Goal: Task Accomplishment & Management: Manage account settings

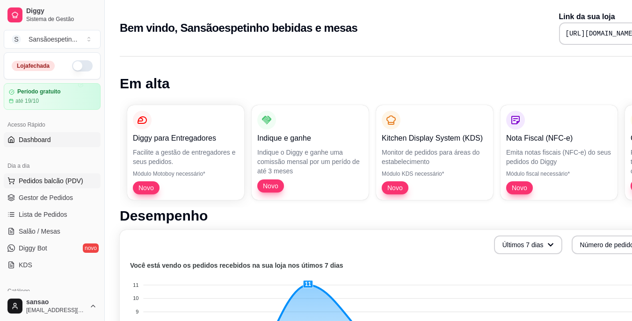
click at [54, 186] on button "Pedidos balcão (PDV)" at bounding box center [52, 180] width 97 height 15
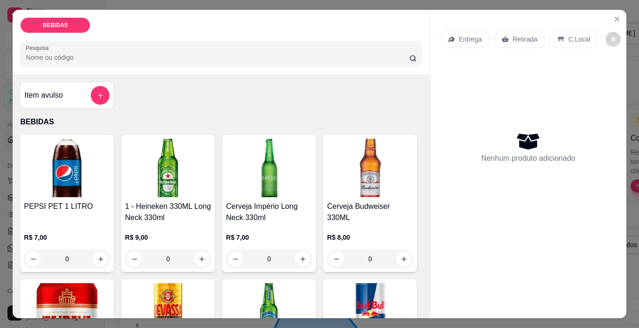
click at [265, 211] on h4 "Cerveja Império Long Neck 330ml" at bounding box center [269, 212] width 86 height 22
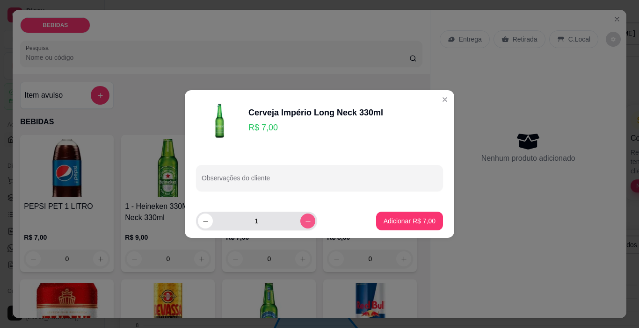
click at [305, 221] on icon "increase-product-quantity" at bounding box center [307, 221] width 5 height 5
type input "2"
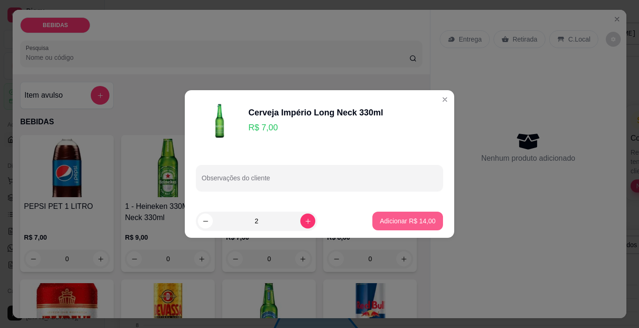
click at [397, 227] on button "Adicionar R$ 14,00" at bounding box center [407, 221] width 71 height 19
type input "2"
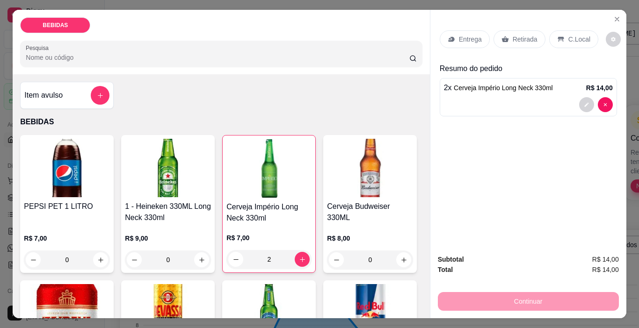
click at [527, 35] on p "Retirada" at bounding box center [525, 39] width 25 height 9
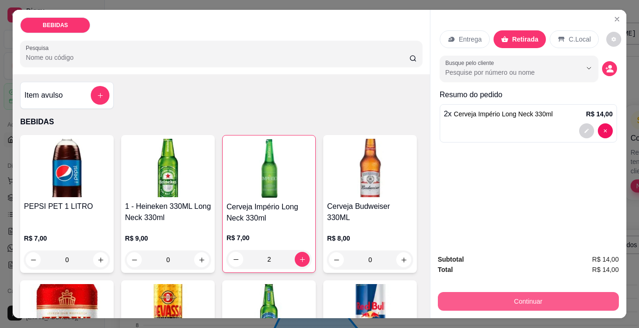
click at [501, 304] on button "Continuar" at bounding box center [528, 301] width 181 height 19
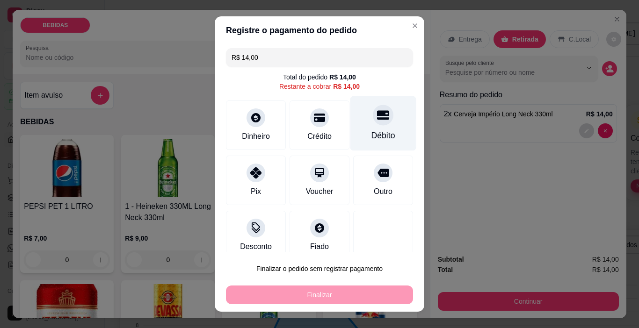
click at [361, 129] on div "Débito" at bounding box center [383, 123] width 66 height 55
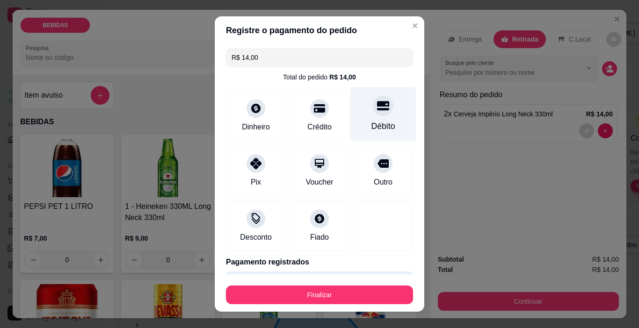
type input "R$ 0,00"
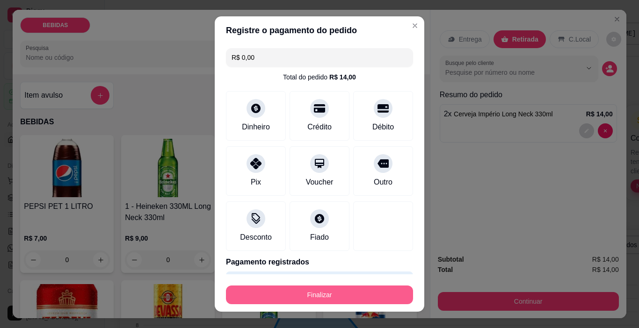
click at [336, 296] on button "Finalizar" at bounding box center [319, 295] width 187 height 19
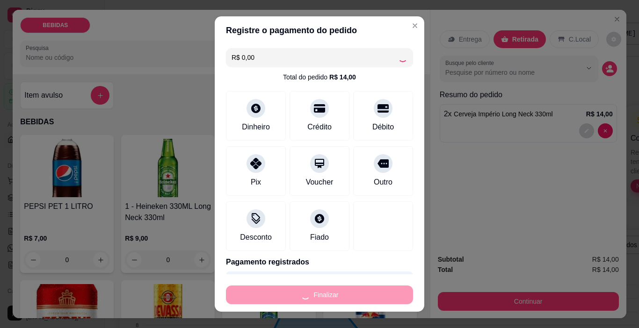
type input "0"
type input "-R$ 14,00"
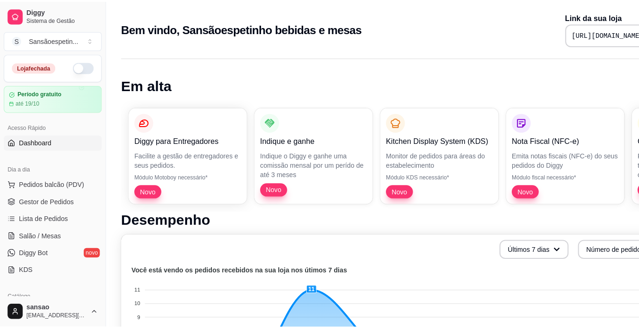
scroll to position [47, 0]
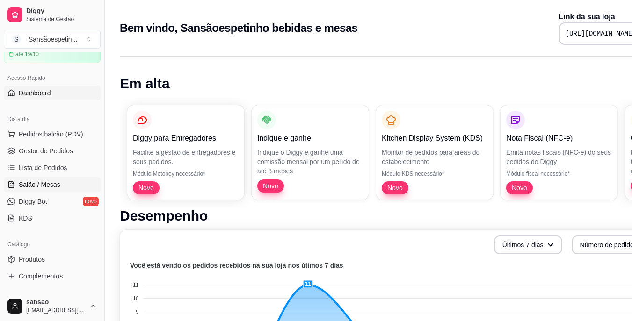
click at [35, 184] on span "Salão / Mesas" at bounding box center [40, 184] width 42 height 9
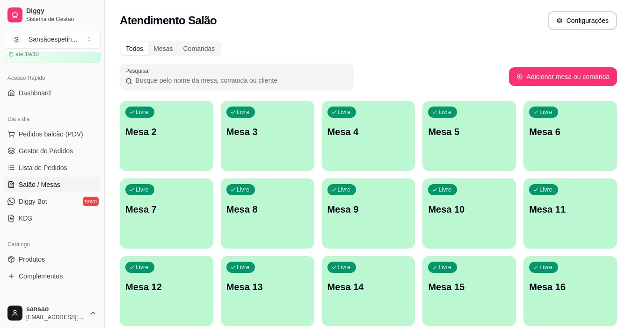
click at [443, 159] on div "Livre Mesa 5" at bounding box center [469, 130] width 94 height 59
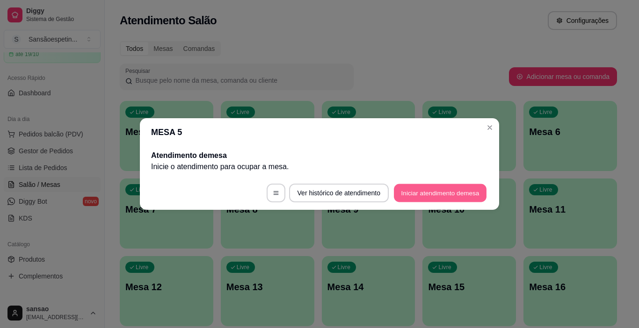
click at [427, 193] on button "Iniciar atendimento de mesa" at bounding box center [440, 193] width 93 height 18
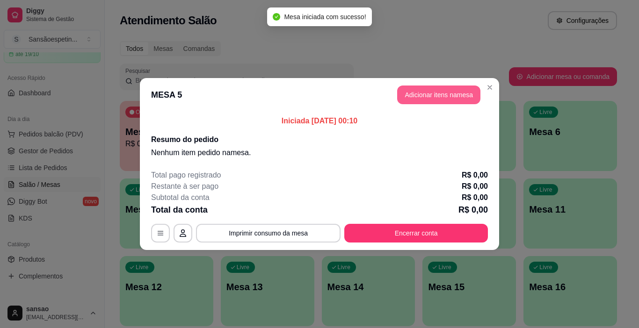
click at [469, 94] on button "Adicionar itens na mesa" at bounding box center [438, 95] width 83 height 19
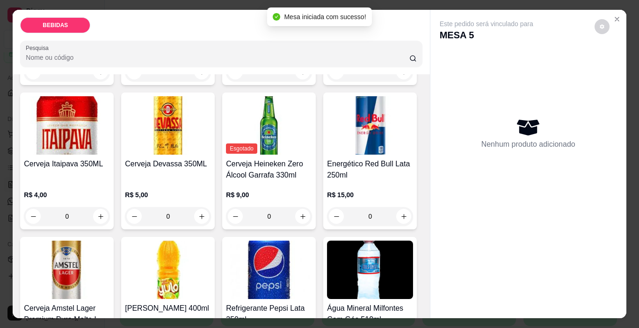
scroll to position [234, 0]
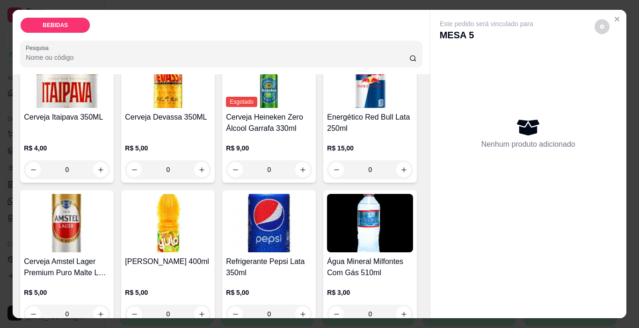
click at [397, 33] on button "increase-product-quantity" at bounding box center [404, 25] width 14 height 14
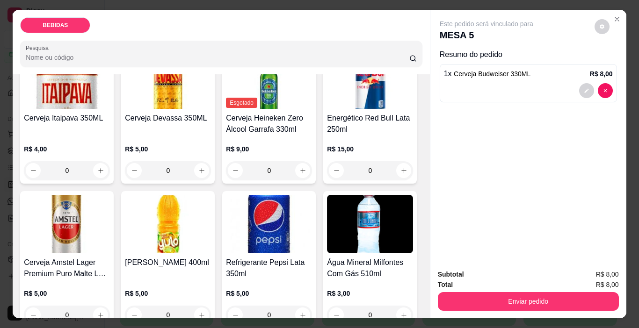
scroll to position [234, 0]
click at [396, 33] on button "increase-product-quantity" at bounding box center [403, 25] width 15 height 15
type input "2"
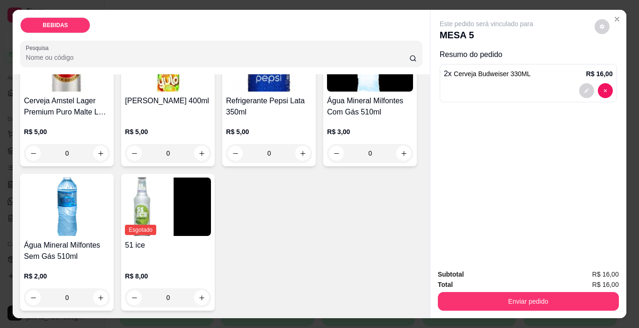
scroll to position [529, 0]
click at [198, 295] on icon "increase-product-quantity" at bounding box center [201, 298] width 7 height 7
click at [132, 291] on button "decrease-product-quantity" at bounding box center [134, 298] width 14 height 14
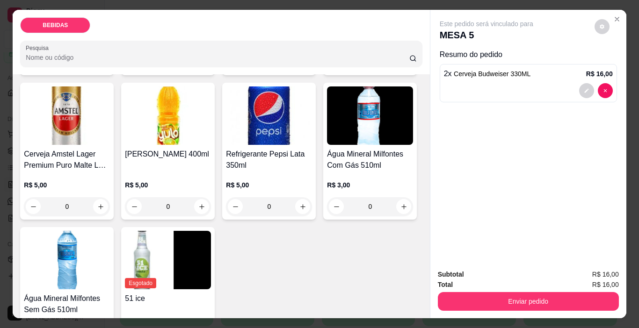
scroll to position [327, 0]
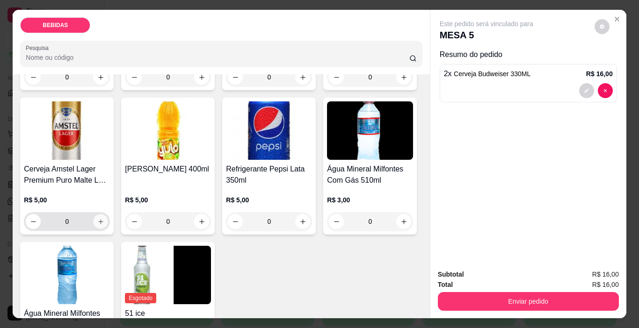
click at [104, 218] on icon "increase-product-quantity" at bounding box center [100, 221] width 7 height 7
type input "1"
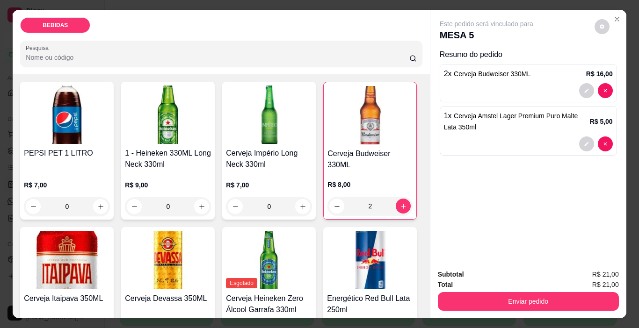
scroll to position [94, 0]
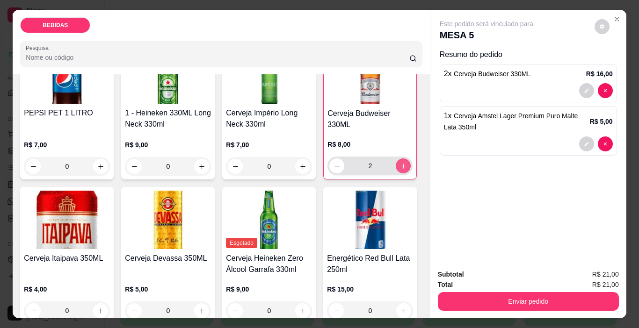
click at [400, 170] on icon "increase-product-quantity" at bounding box center [403, 166] width 7 height 7
type input "3"
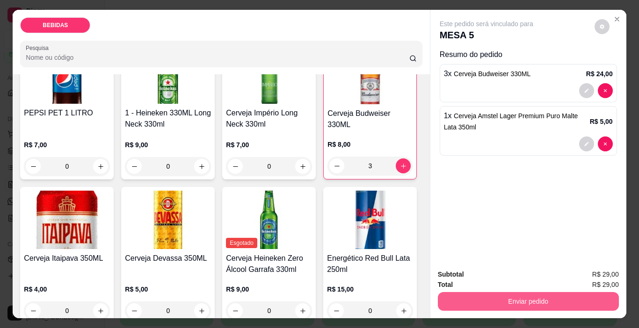
click at [481, 295] on button "Enviar pedido" at bounding box center [528, 301] width 181 height 19
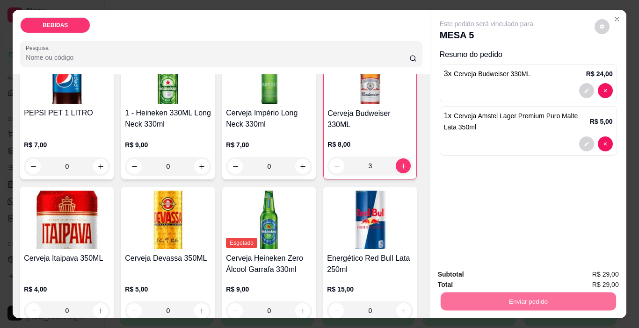
click at [586, 269] on button "Enviar pedido" at bounding box center [594, 274] width 51 height 17
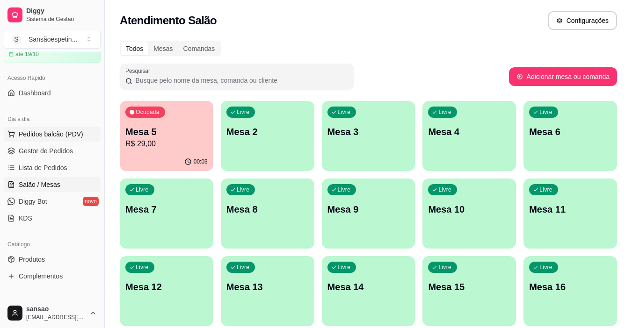
click at [35, 128] on button "Pedidos balcão (PDV)" at bounding box center [52, 134] width 97 height 15
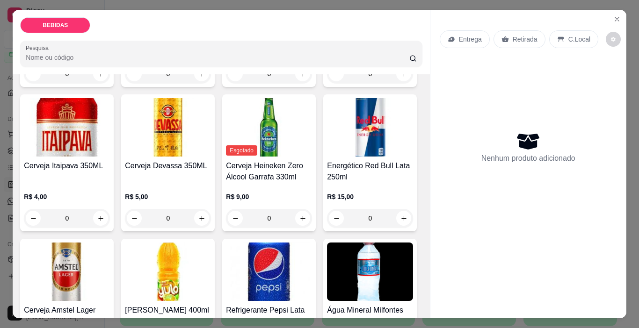
scroll to position [187, 0]
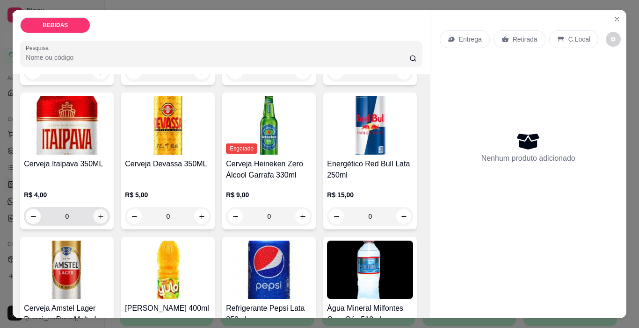
click at [108, 209] on button "increase-product-quantity" at bounding box center [101, 216] width 14 height 14
type input "1"
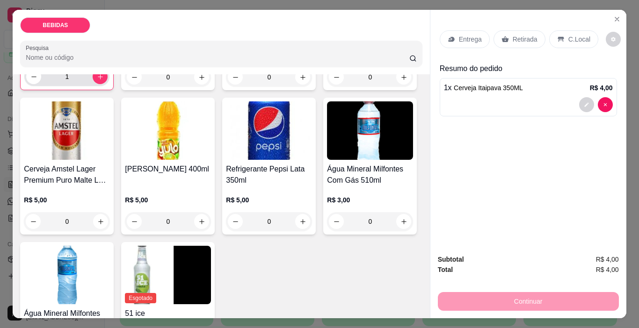
scroll to position [327, 0]
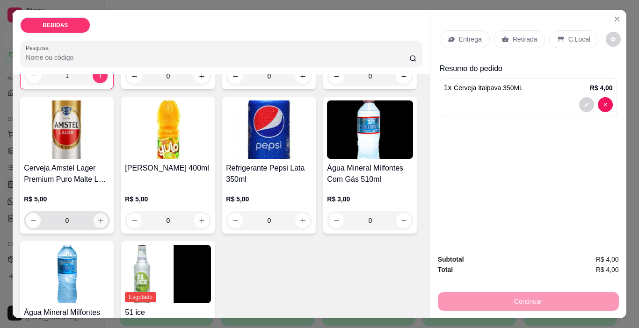
click at [104, 217] on icon "increase-product-quantity" at bounding box center [100, 220] width 7 height 7
type input "1"
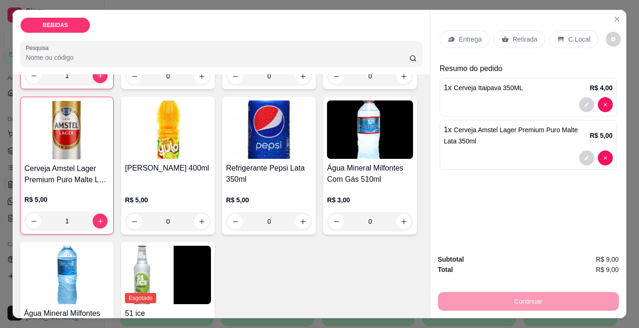
click at [504, 40] on div "Retirada" at bounding box center [519, 39] width 52 height 18
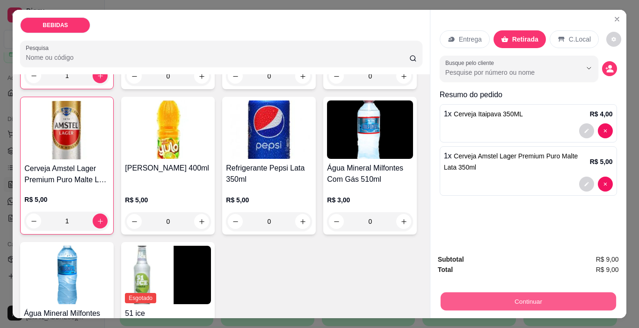
click at [601, 300] on button "Continuar" at bounding box center [527, 302] width 175 height 18
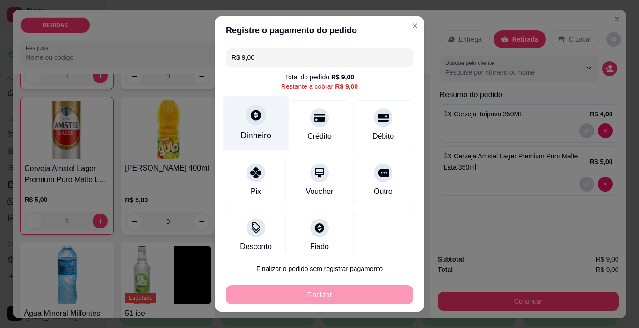
click at [247, 132] on div "Dinheiro" at bounding box center [255, 136] width 31 height 12
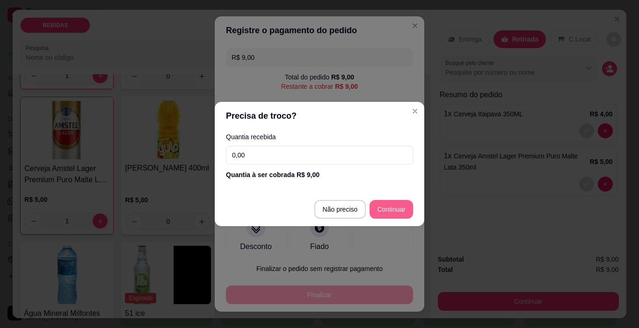
type input "R$ 0,00"
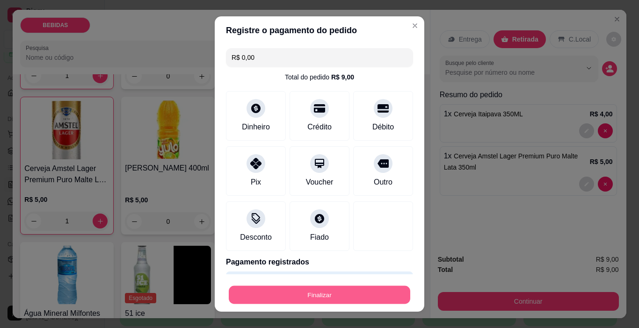
click at [369, 303] on button "Finalizar" at bounding box center [319, 295] width 181 height 18
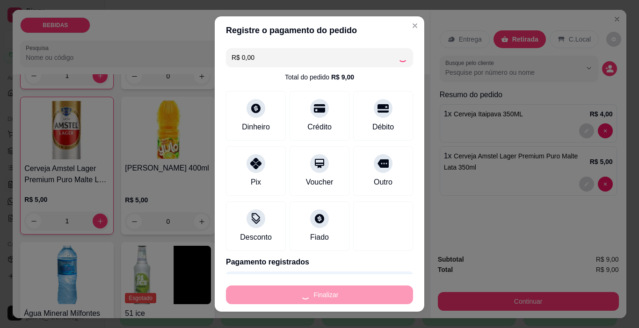
type input "0"
type input "-R$ 9,00"
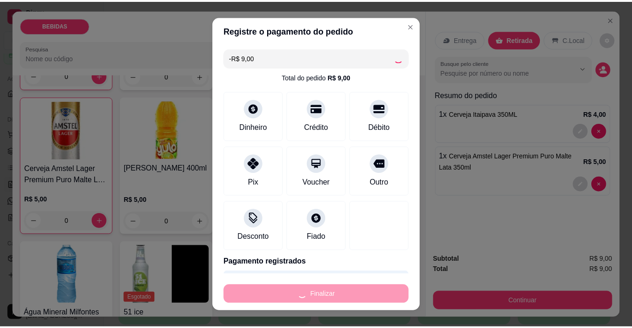
scroll to position [326, 0]
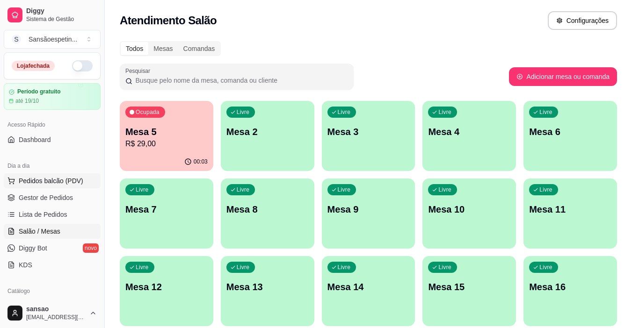
click at [64, 183] on span "Pedidos balcão (PDV)" at bounding box center [51, 180] width 65 height 9
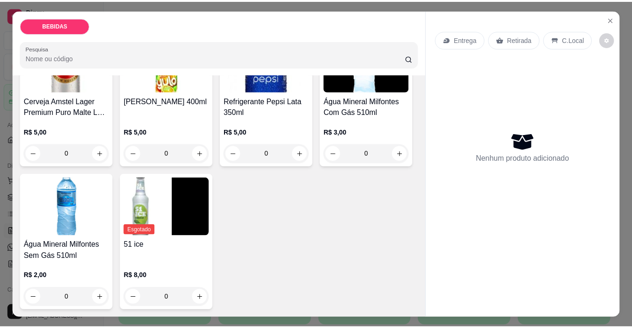
scroll to position [528, 0]
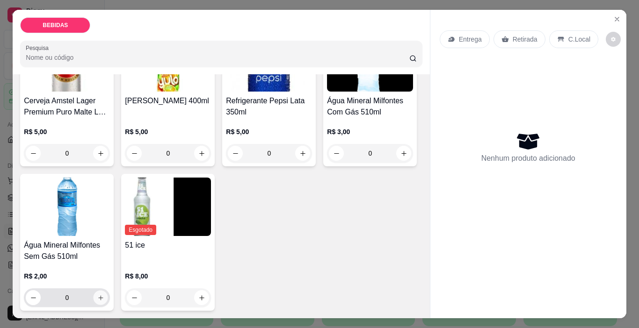
click at [96, 300] on button "increase-product-quantity" at bounding box center [101, 298] width 14 height 14
type input "1"
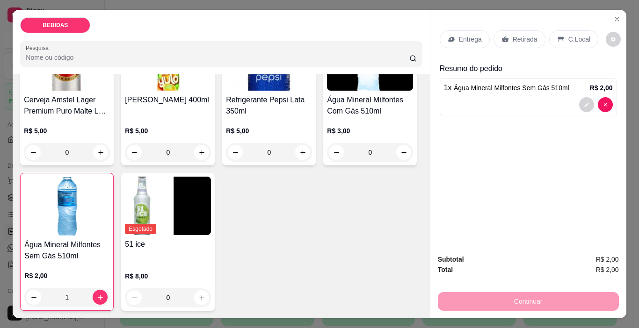
click at [519, 40] on p "Retirada" at bounding box center [525, 39] width 25 height 9
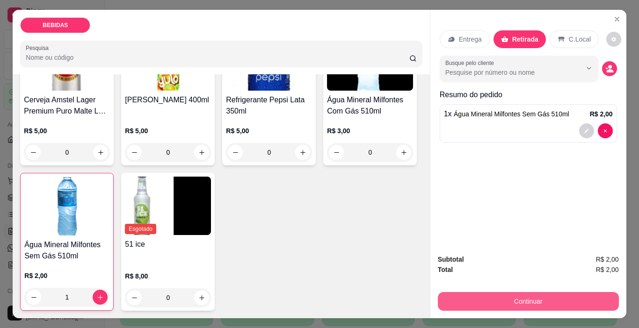
click at [485, 301] on button "Continuar" at bounding box center [528, 301] width 181 height 19
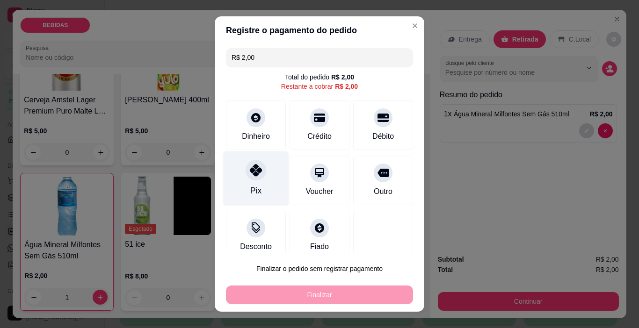
click at [250, 177] on div at bounding box center [256, 170] width 21 height 21
type input "R$ 0,00"
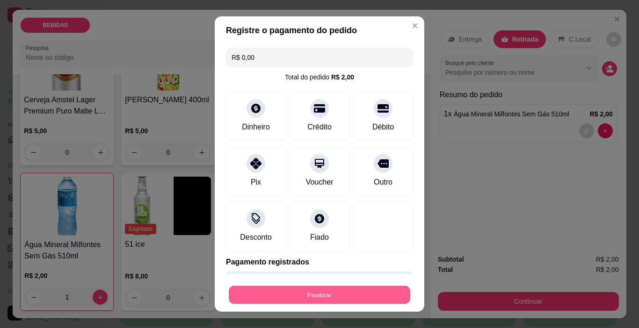
click at [331, 290] on button "Finalizar" at bounding box center [319, 295] width 181 height 18
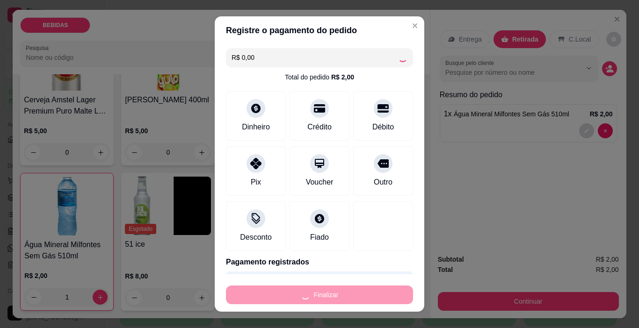
type input "0"
type input "-R$ 2,00"
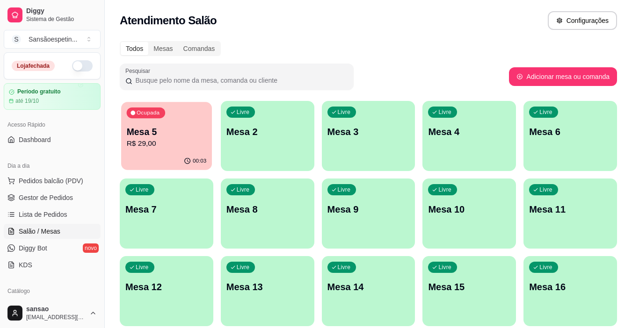
click at [158, 122] on div "Ocupada Mesa 5 R$ 29,00" at bounding box center [166, 127] width 91 height 51
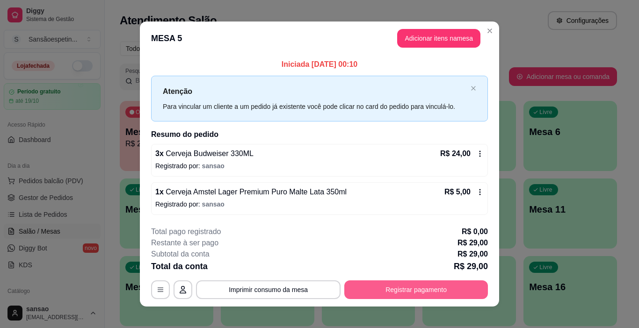
click at [464, 295] on button "Registrar pagamento" at bounding box center [416, 290] width 144 height 19
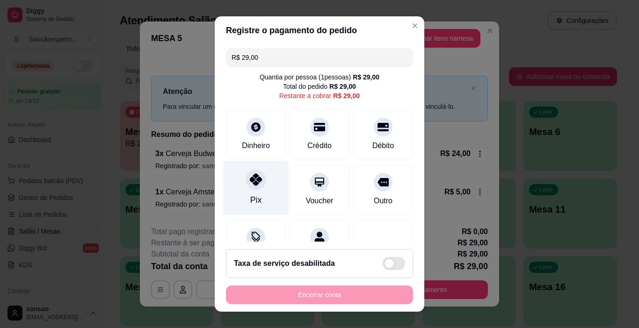
click at [252, 183] on icon at bounding box center [256, 179] width 12 height 12
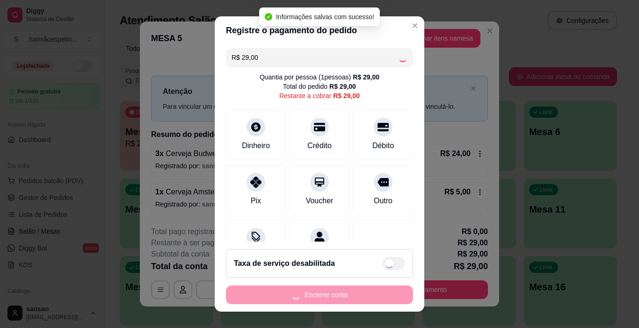
type input "R$ 0,00"
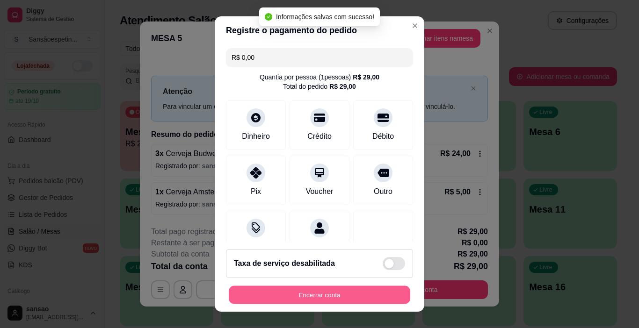
click at [302, 291] on button "Encerrar conta" at bounding box center [319, 295] width 181 height 18
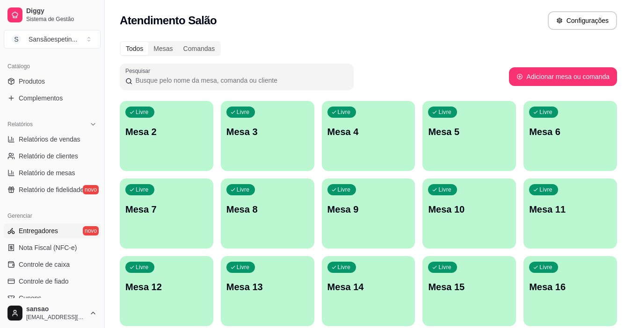
scroll to position [234, 0]
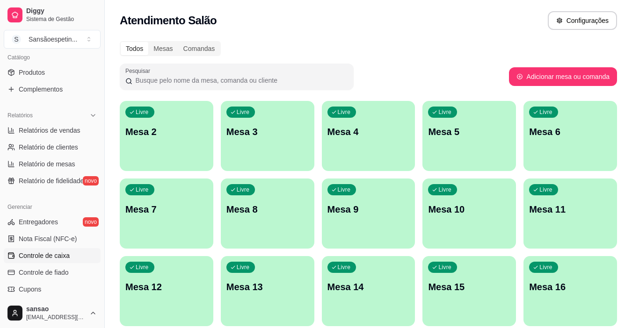
click at [66, 253] on span "Controle de caixa" at bounding box center [44, 255] width 51 height 9
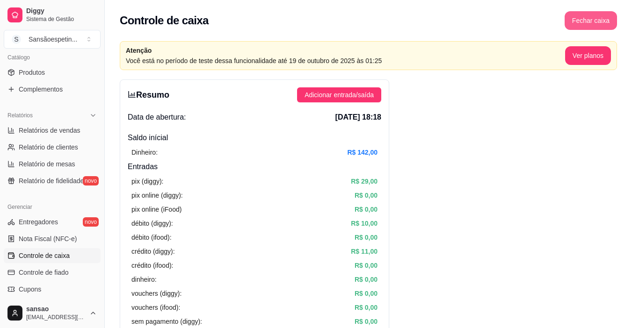
click at [597, 20] on button "Fechar caixa" at bounding box center [590, 20] width 52 height 19
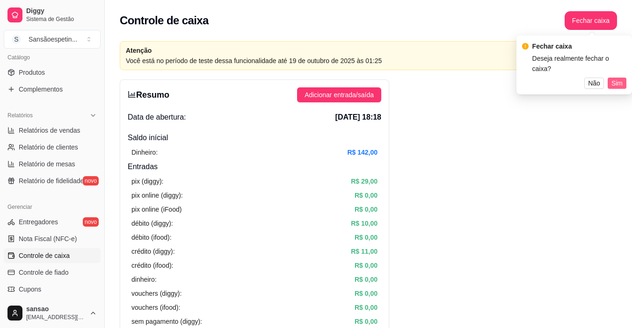
click at [618, 78] on span "Sim" at bounding box center [616, 83] width 11 height 10
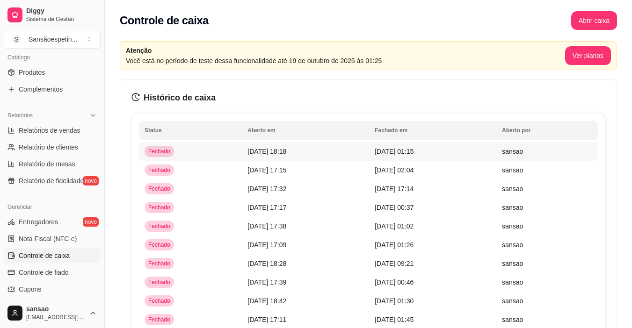
click at [362, 152] on td "[DATE] 18:18" at bounding box center [305, 151] width 127 height 19
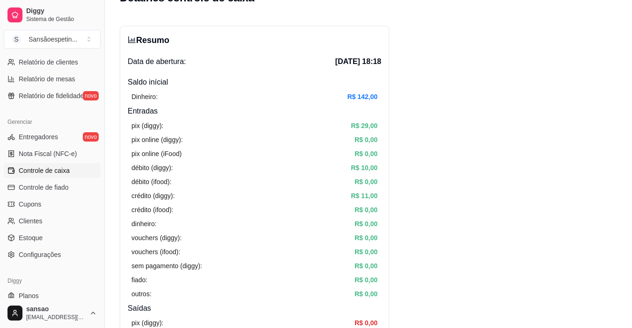
scroll to position [327, 0]
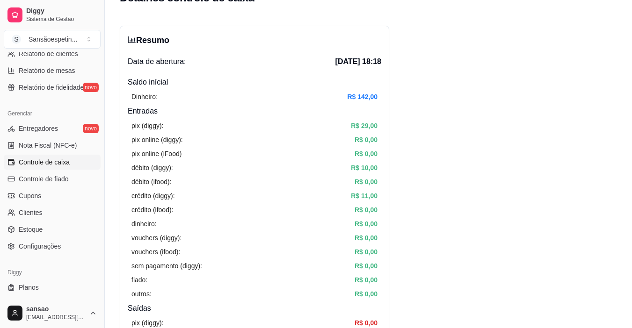
click at [49, 166] on span "Controle de caixa" at bounding box center [44, 162] width 51 height 9
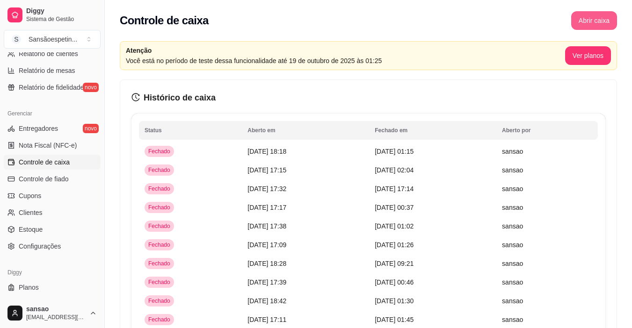
click at [604, 15] on button "Abrir caixa" at bounding box center [594, 20] width 46 height 19
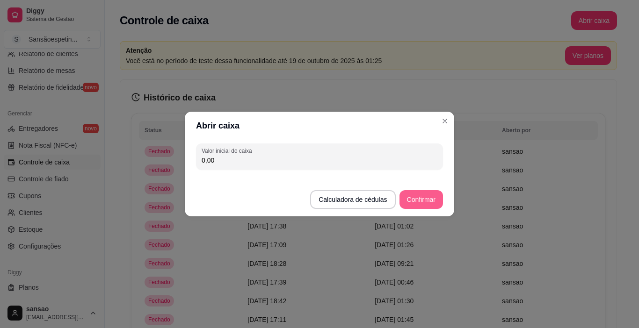
click at [420, 199] on button "Confirmar" at bounding box center [420, 199] width 43 height 19
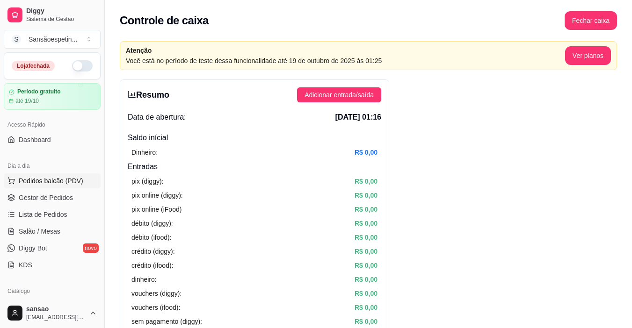
click at [60, 176] on button "Pedidos balcão (PDV)" at bounding box center [52, 180] width 97 height 15
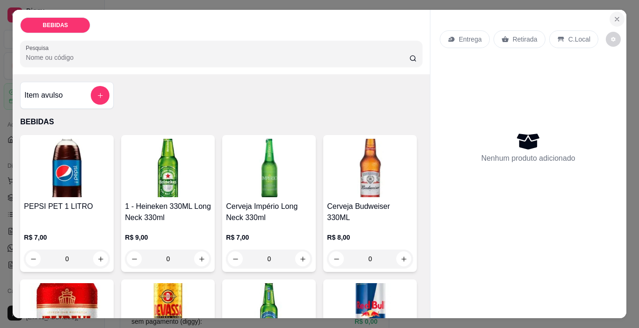
click at [616, 15] on icon "Close" at bounding box center [616, 18] width 7 height 7
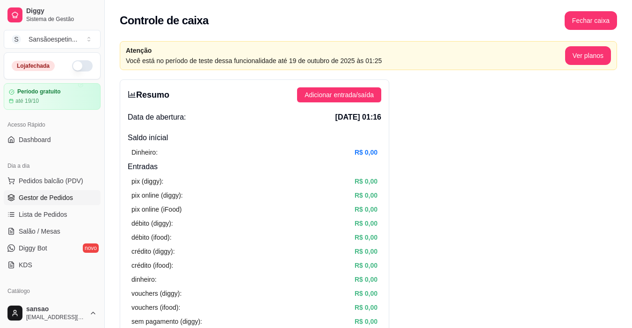
click at [35, 199] on span "Gestor de Pedidos" at bounding box center [46, 197] width 54 height 9
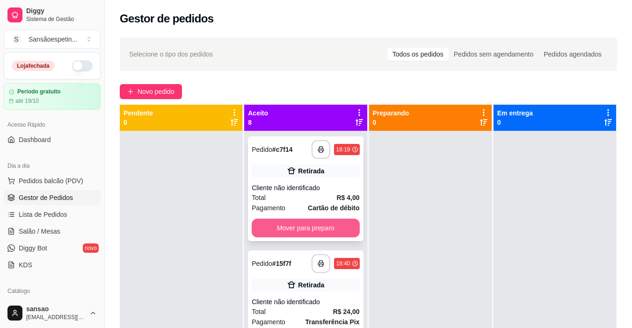
click at [311, 234] on button "Mover para preparo" at bounding box center [306, 228] width 108 height 19
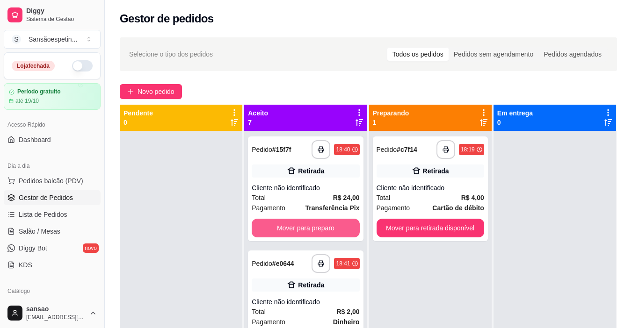
click at [311, 232] on button "Mover para preparo" at bounding box center [306, 228] width 108 height 19
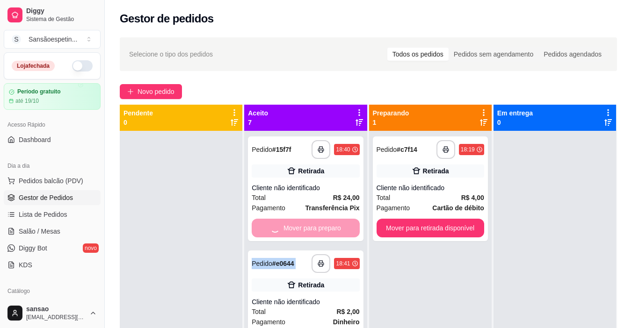
click at [311, 232] on div "Mover para preparo" at bounding box center [306, 228] width 108 height 19
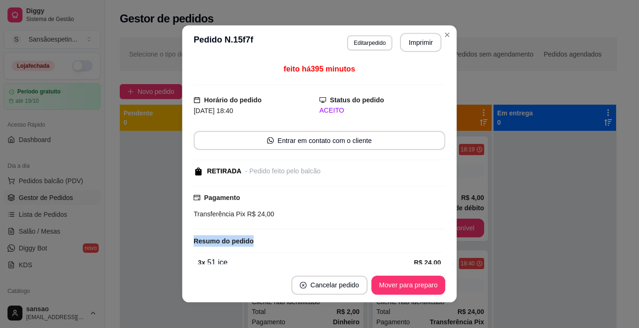
click at [311, 232] on div "feito há 395 minutos Horário do pedido [DATE] 18:40 Status do pedido ACEITO Ent…" at bounding box center [320, 164] width 252 height 201
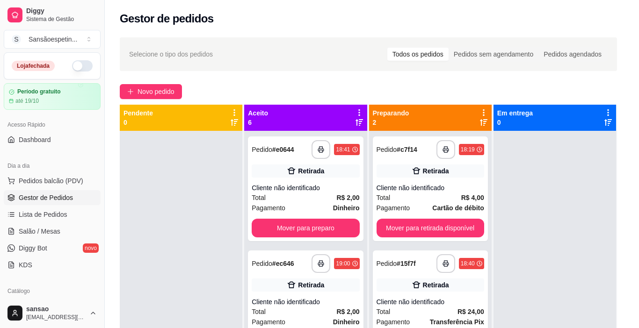
click at [311, 232] on div "feito há 395 minutos Horário do pedido [DATE] 18:40 Status do pedido ACEITO Ent…" at bounding box center [319, 163] width 247 height 197
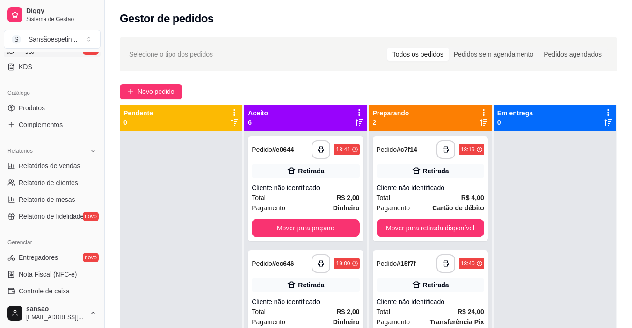
scroll to position [281, 0]
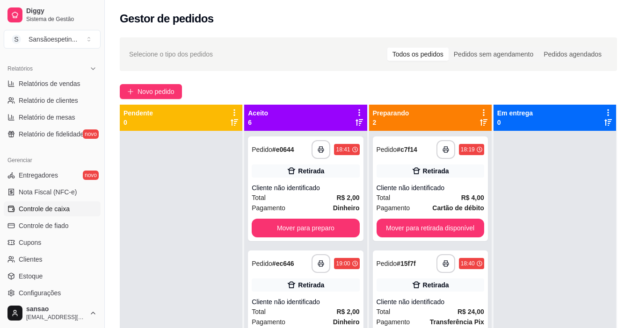
click at [63, 210] on span "Controle de caixa" at bounding box center [44, 208] width 51 height 9
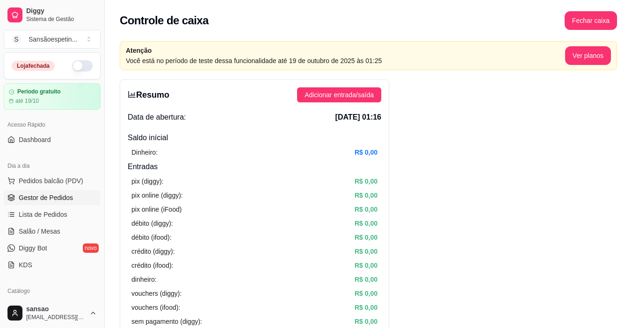
click at [58, 196] on span "Gestor de Pedidos" at bounding box center [46, 197] width 54 height 9
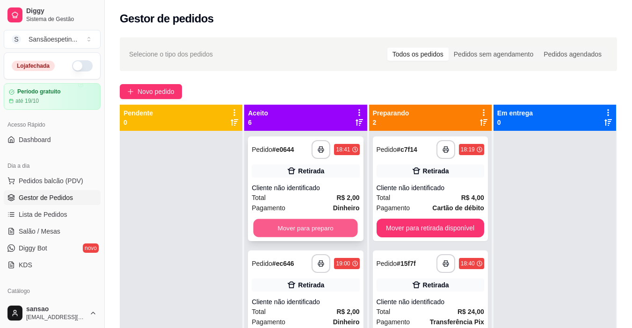
click at [316, 221] on button "Mover para preparo" at bounding box center [305, 228] width 104 height 18
click at [316, 221] on div "Mover para preparo" at bounding box center [306, 228] width 108 height 19
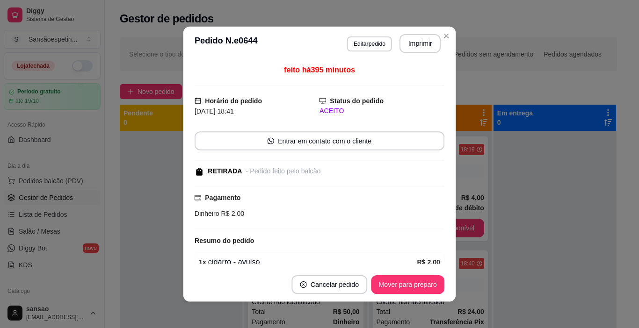
click at [316, 221] on div "Pagamento Dinheiro R$ 2,00" at bounding box center [320, 207] width 250 height 43
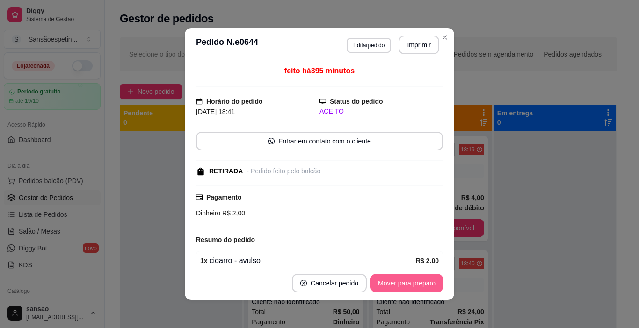
click at [420, 286] on button "Mover para preparo" at bounding box center [406, 283] width 72 height 19
click at [420, 286] on button "Mover para retirada disponível" at bounding box center [391, 283] width 100 height 18
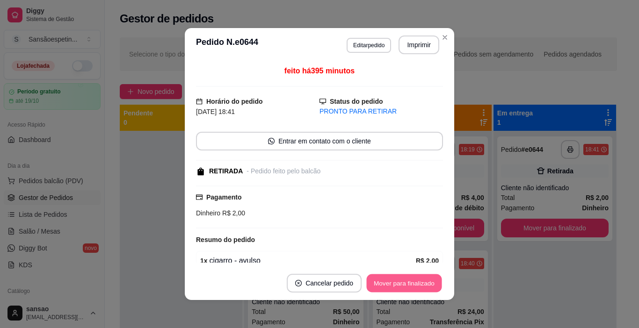
click at [420, 285] on button "Mover para finalizado" at bounding box center [404, 283] width 75 height 18
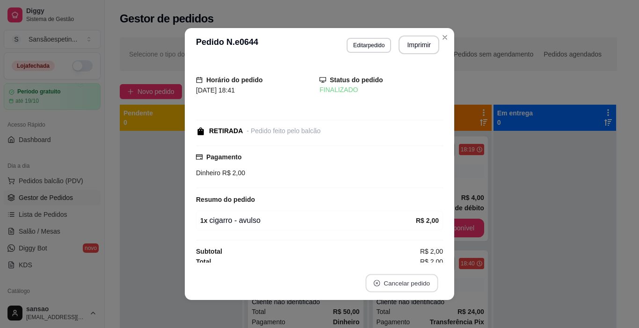
click at [420, 285] on button "Cancelar pedido" at bounding box center [401, 283] width 72 height 18
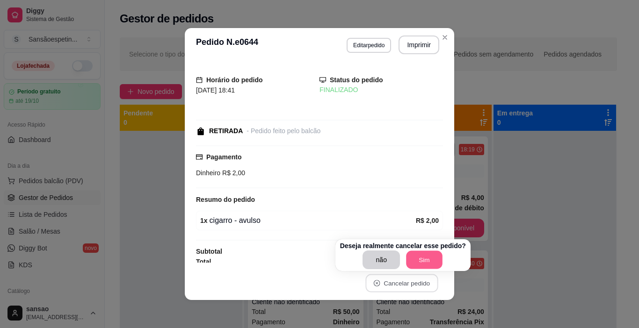
click at [428, 264] on button "Sim" at bounding box center [424, 260] width 36 height 18
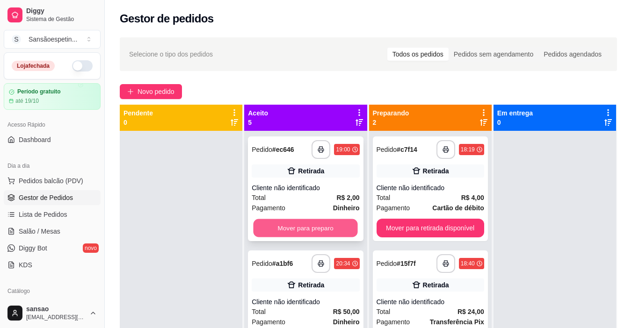
click at [334, 221] on button "Mover para preparo" at bounding box center [305, 228] width 104 height 18
click at [341, 230] on button "Mover para preparo" at bounding box center [306, 228] width 108 height 19
click at [341, 231] on button "Mover para preparo" at bounding box center [305, 228] width 104 height 18
click at [335, 228] on button "Mover para preparo" at bounding box center [306, 228] width 108 height 19
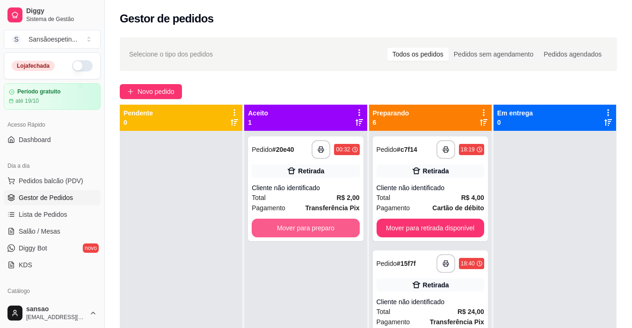
click at [335, 228] on button "Mover para preparo" at bounding box center [306, 228] width 108 height 19
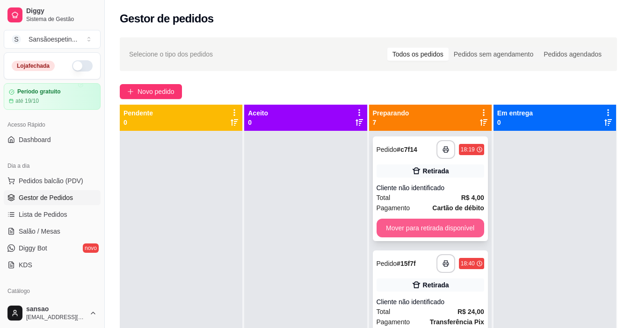
click at [381, 235] on button "Mover para retirada disponível" at bounding box center [430, 228] width 108 height 19
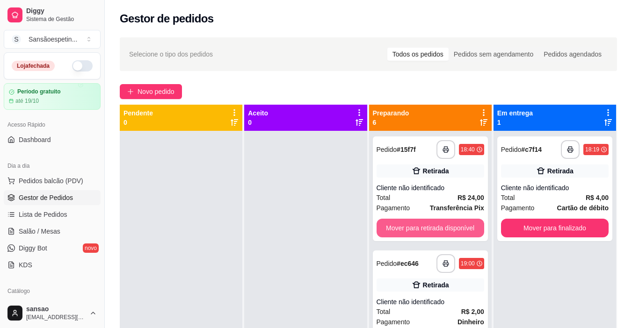
click at [385, 232] on button "Mover para retirada disponível" at bounding box center [430, 228] width 108 height 19
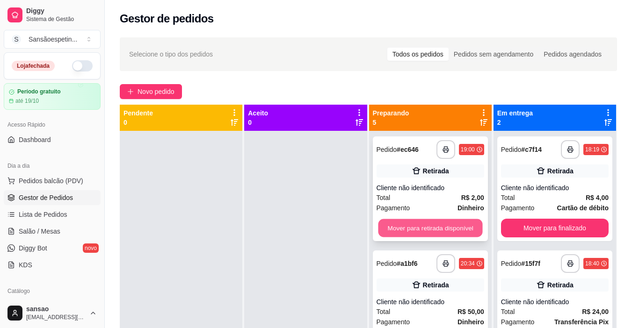
click at [386, 231] on button "Mover para retirada disponível" at bounding box center [430, 228] width 104 height 18
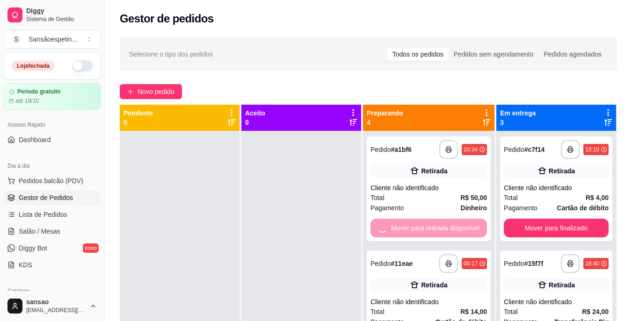
click at [386, 231] on div "Mover para retirada disponível" at bounding box center [428, 228] width 116 height 19
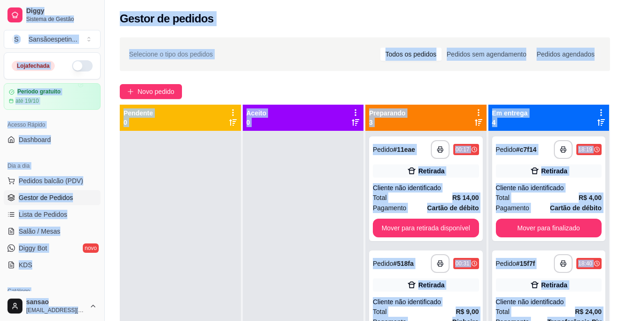
click at [386, 231] on div "feito há 283 minutos Horário do pedido [DATE] 20:34 Status do pedido PREPARANDO…" at bounding box center [315, 161] width 249 height 192
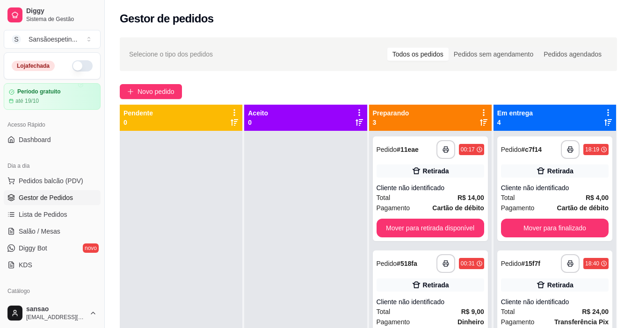
click at [386, 231] on div "feito há 283 minutos Horário do pedido [DATE] 20:34 Status do pedido PREPARANDO…" at bounding box center [319, 163] width 247 height 197
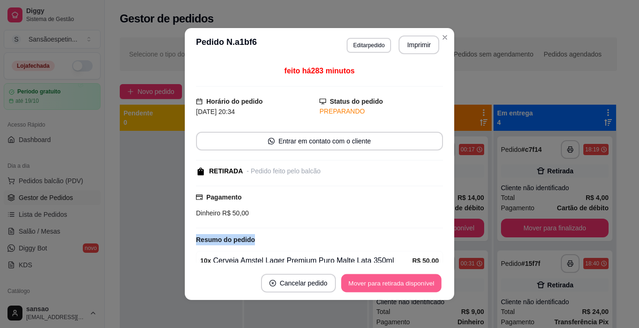
click at [415, 288] on button "Mover para retirada disponível" at bounding box center [391, 283] width 100 height 18
click at [415, 287] on button "Mover para finalizado" at bounding box center [404, 283] width 78 height 19
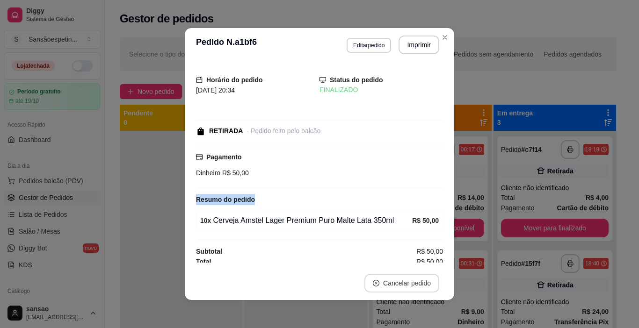
click at [414, 286] on button "Cancelar pedido" at bounding box center [401, 283] width 75 height 19
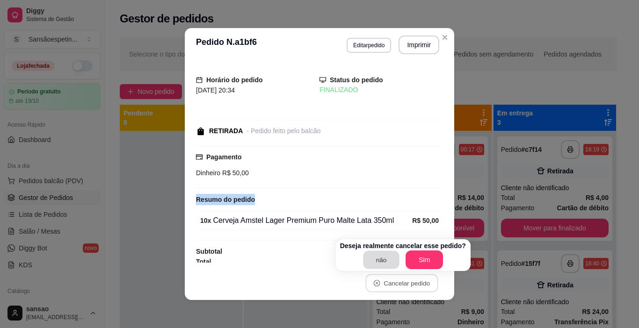
click at [383, 266] on button "não" at bounding box center [381, 260] width 36 height 18
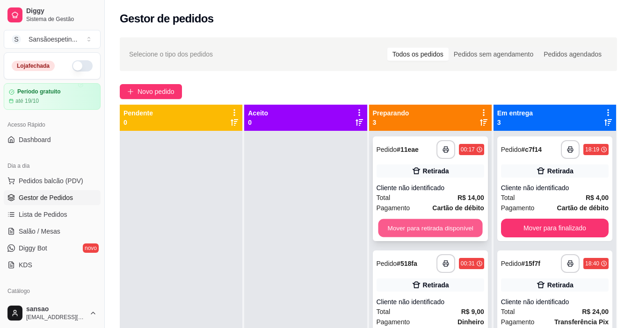
click at [461, 220] on button "Mover para retirada disponível" at bounding box center [430, 228] width 104 height 18
click at [460, 220] on button "Mover para retirada disponível" at bounding box center [430, 228] width 104 height 18
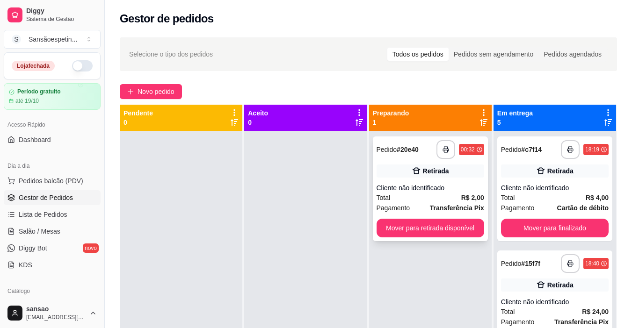
click at [460, 218] on div "**********" at bounding box center [430, 189] width 115 height 105
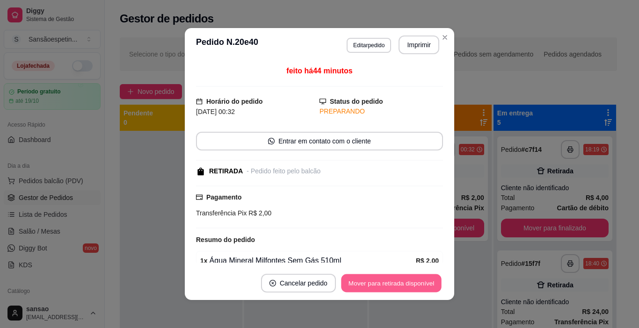
click at [421, 284] on button "Mover para retirada disponível" at bounding box center [391, 283] width 100 height 18
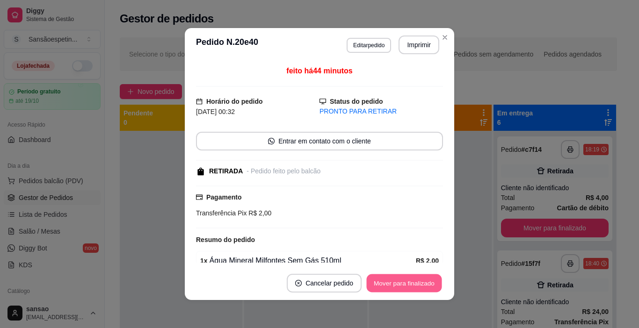
click at [421, 284] on button "Mover para finalizado" at bounding box center [404, 283] width 75 height 18
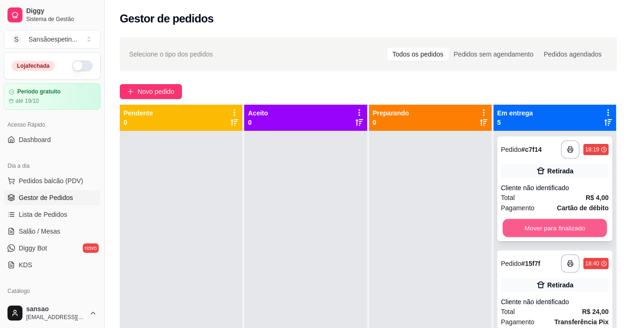
click at [531, 230] on button "Mover para finalizado" at bounding box center [554, 228] width 104 height 18
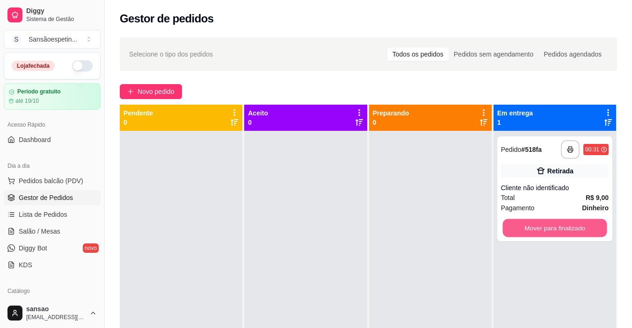
click at [531, 230] on button "Mover para finalizado" at bounding box center [554, 228] width 104 height 18
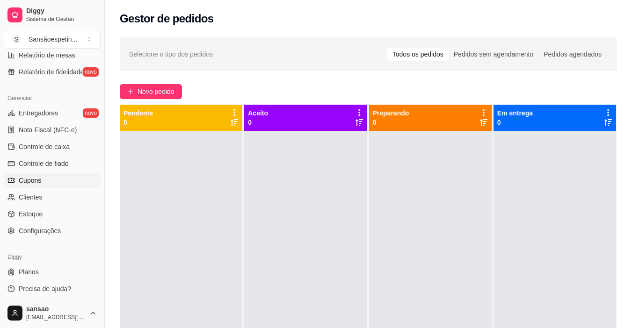
scroll to position [345, 0]
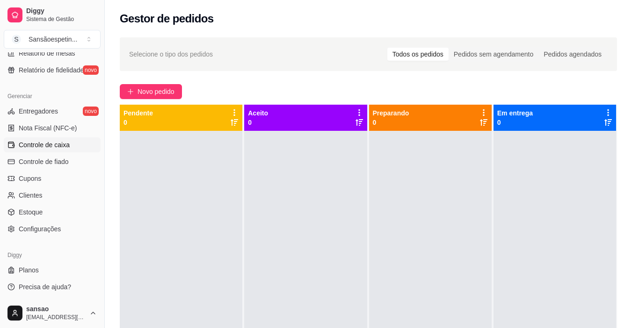
click at [60, 141] on span "Controle de caixa" at bounding box center [44, 144] width 51 height 9
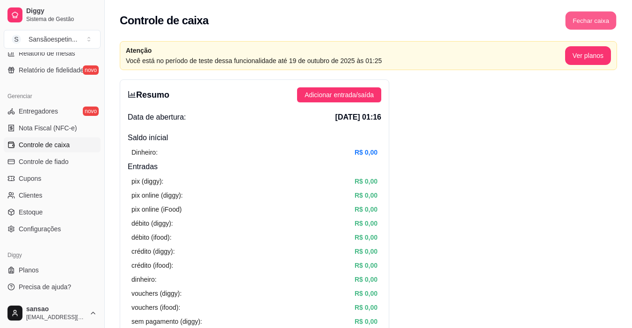
click at [573, 22] on button "Fechar caixa" at bounding box center [590, 21] width 51 height 18
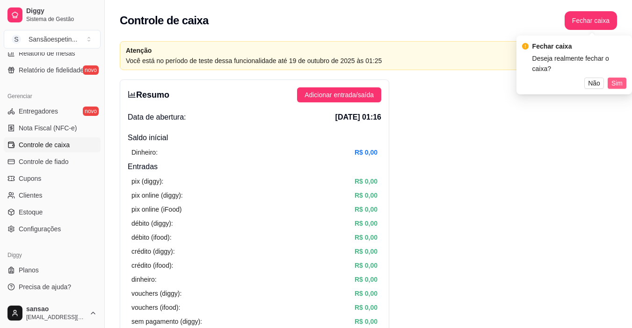
click at [612, 78] on span "Sim" at bounding box center [616, 83] width 11 height 10
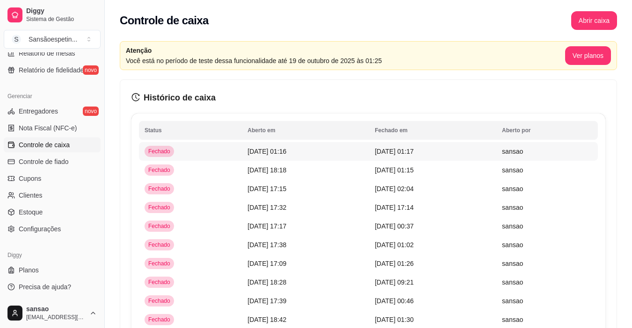
click at [396, 154] on span "[DATE] 01:17" at bounding box center [394, 151] width 39 height 7
click at [397, 154] on span "[DATE] 01:17" at bounding box center [394, 151] width 39 height 7
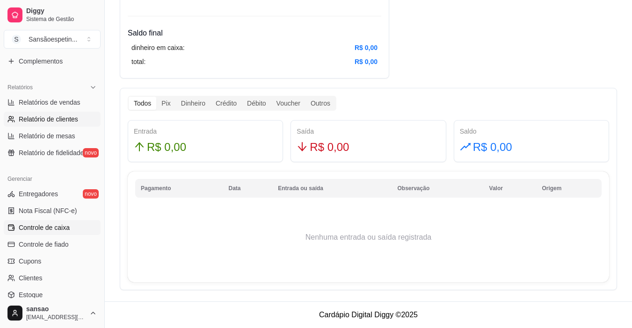
scroll to position [251, 0]
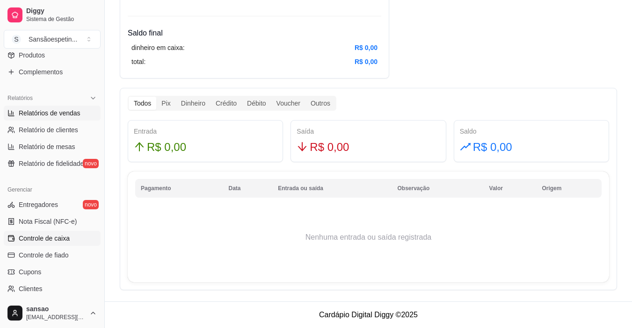
click at [64, 109] on span "Relatórios de vendas" at bounding box center [50, 112] width 62 height 9
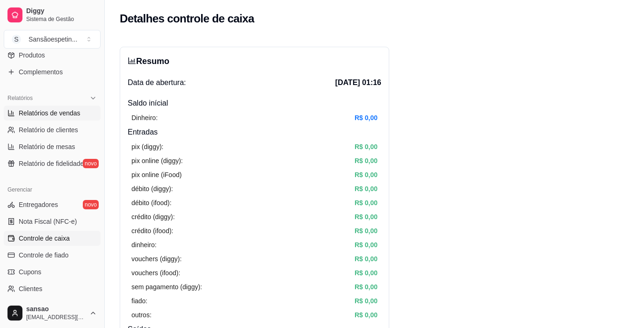
select select "ALL"
select select "0"
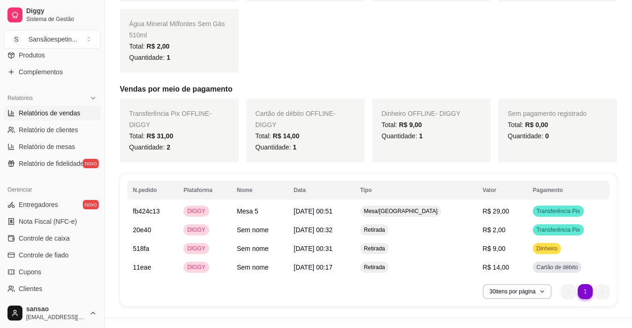
scroll to position [292, 0]
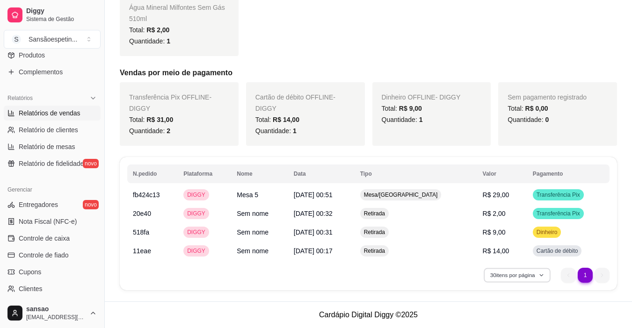
click at [534, 278] on button "30 itens por página" at bounding box center [517, 275] width 66 height 14
click at [55, 163] on span "Relatório de fidelidade" at bounding box center [51, 163] width 65 height 9
